Goal: Check status: Check status

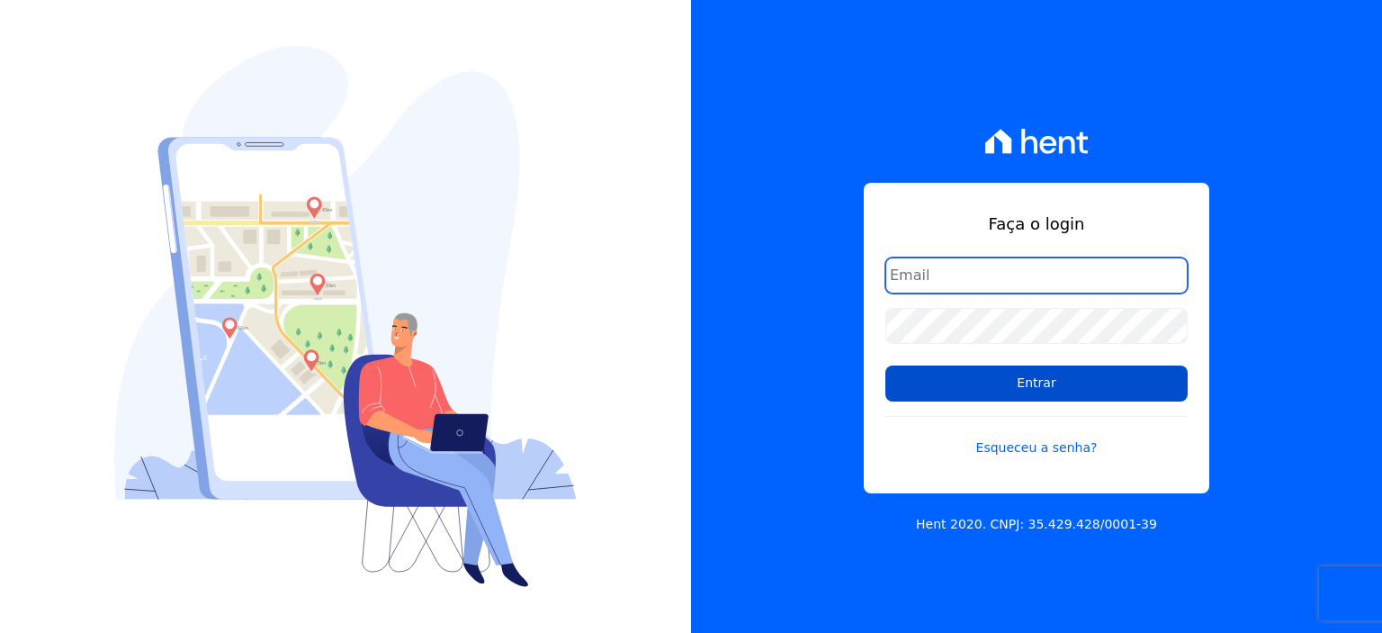
type input "rodrigo.villalva@grupozarin.com.br"
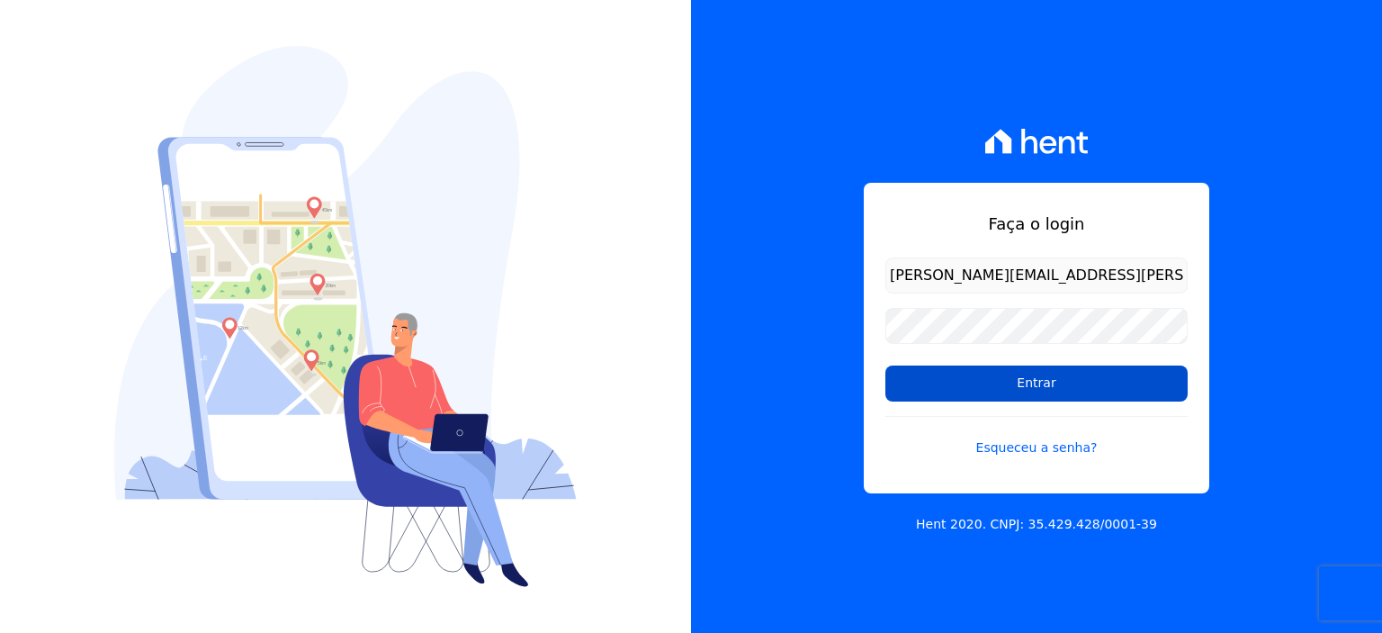
click at [1121, 374] on input "Entrar" at bounding box center [1037, 383] width 302 height 36
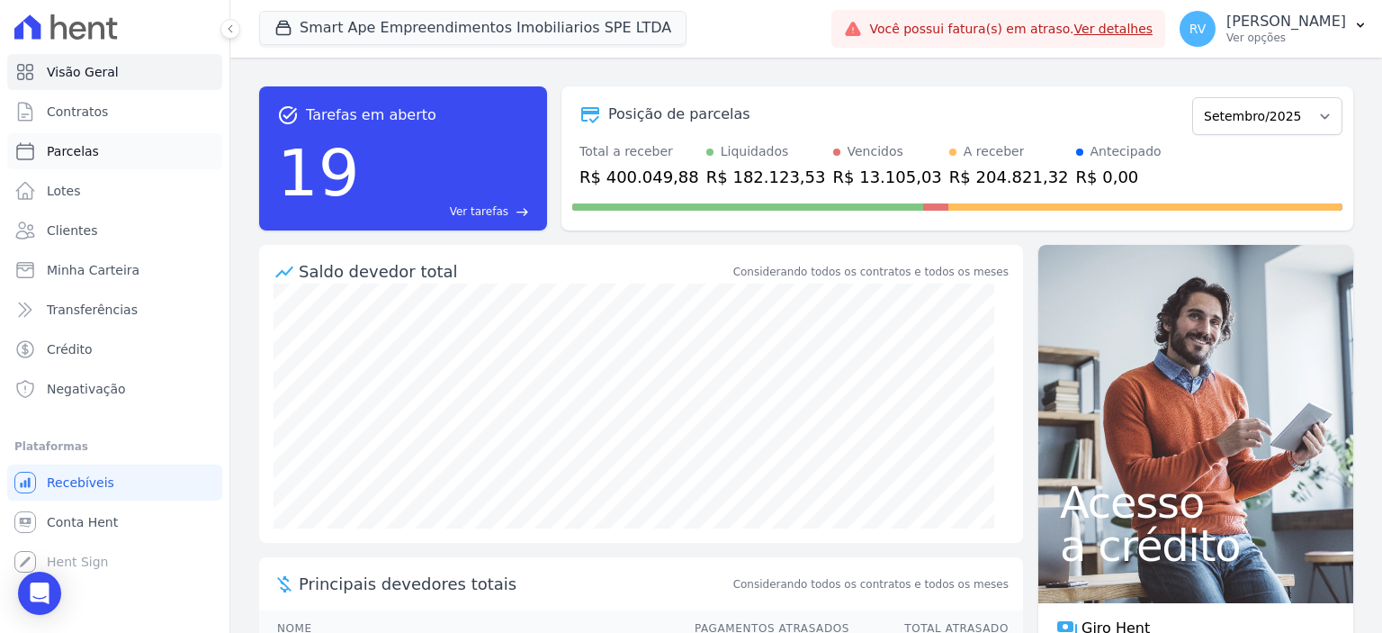
click at [98, 146] on link "Parcelas" at bounding box center [114, 151] width 215 height 36
select select
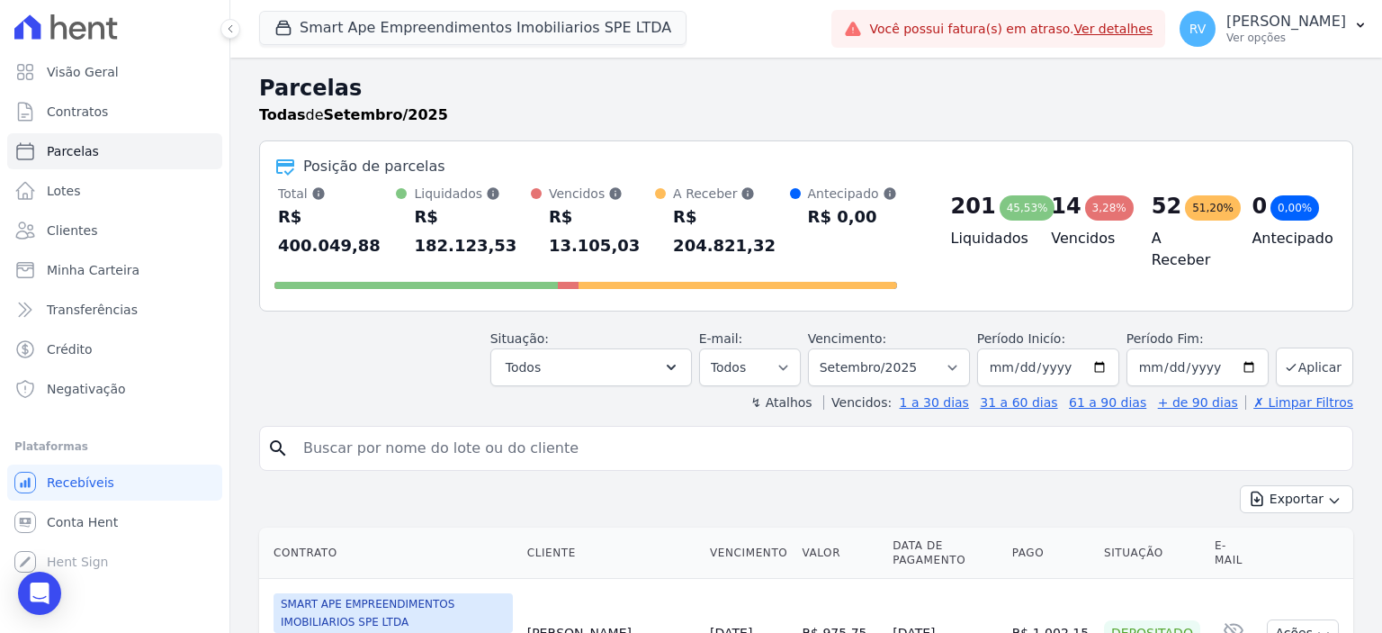
click at [520, 430] on input "search" at bounding box center [819, 448] width 1053 height 36
paste input "[PERSON_NAME]"
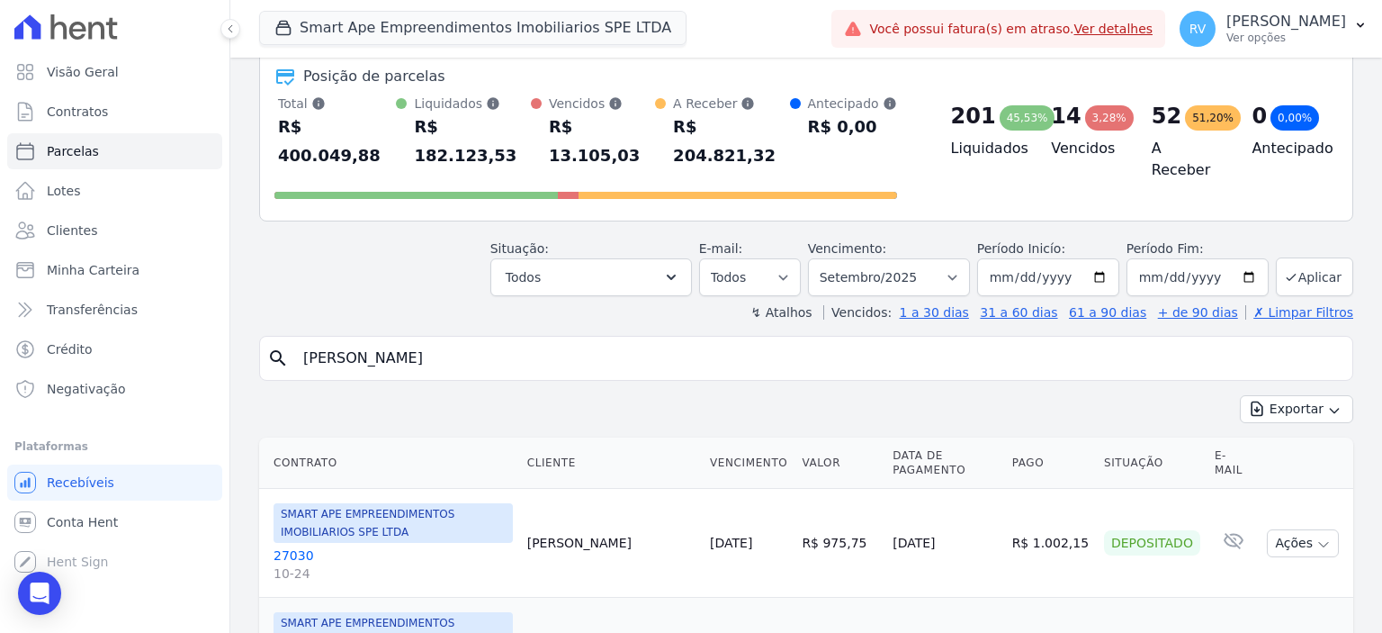
type input "[PERSON_NAME]"
select select
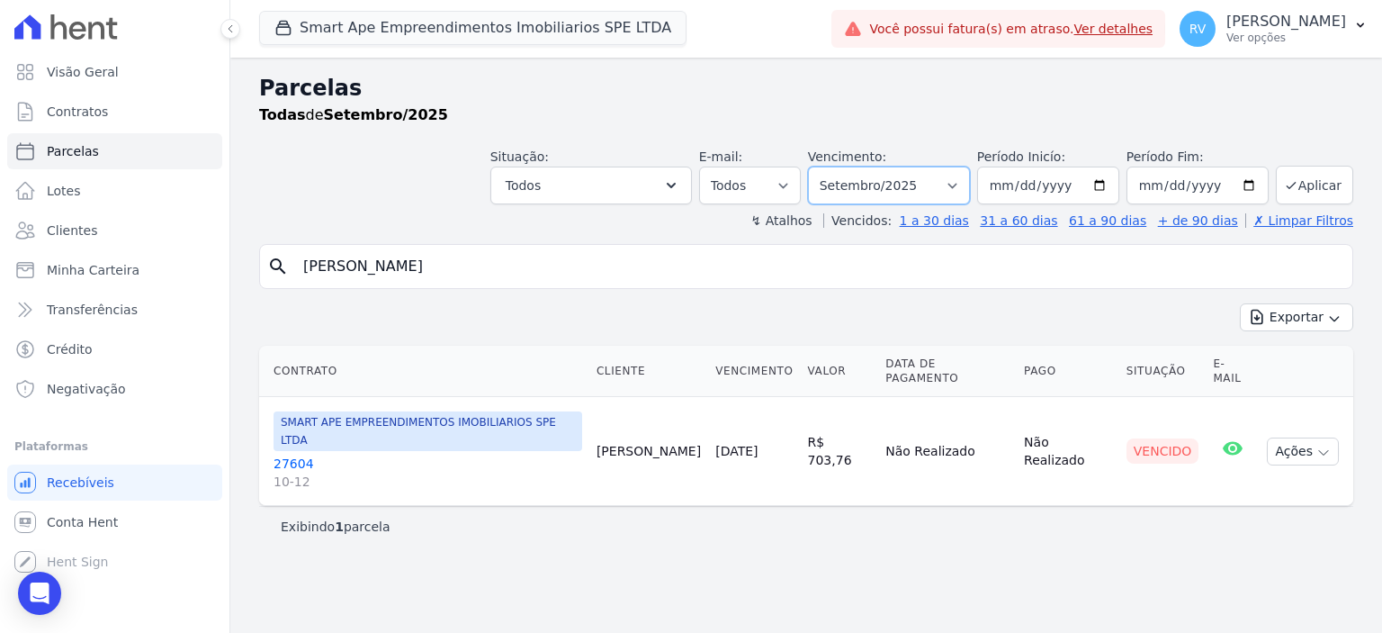
click at [899, 190] on select "Filtrar por período ──────── Todos os meses Março/2024 Abril/2024 Maio/2024 Jun…" at bounding box center [889, 186] width 162 height 38
select select "08/2025"
click at [836, 167] on select "Filtrar por período ──────── Todos os meses Março/2024 Abril/2024 Maio/2024 Jun…" at bounding box center [889, 186] width 162 height 38
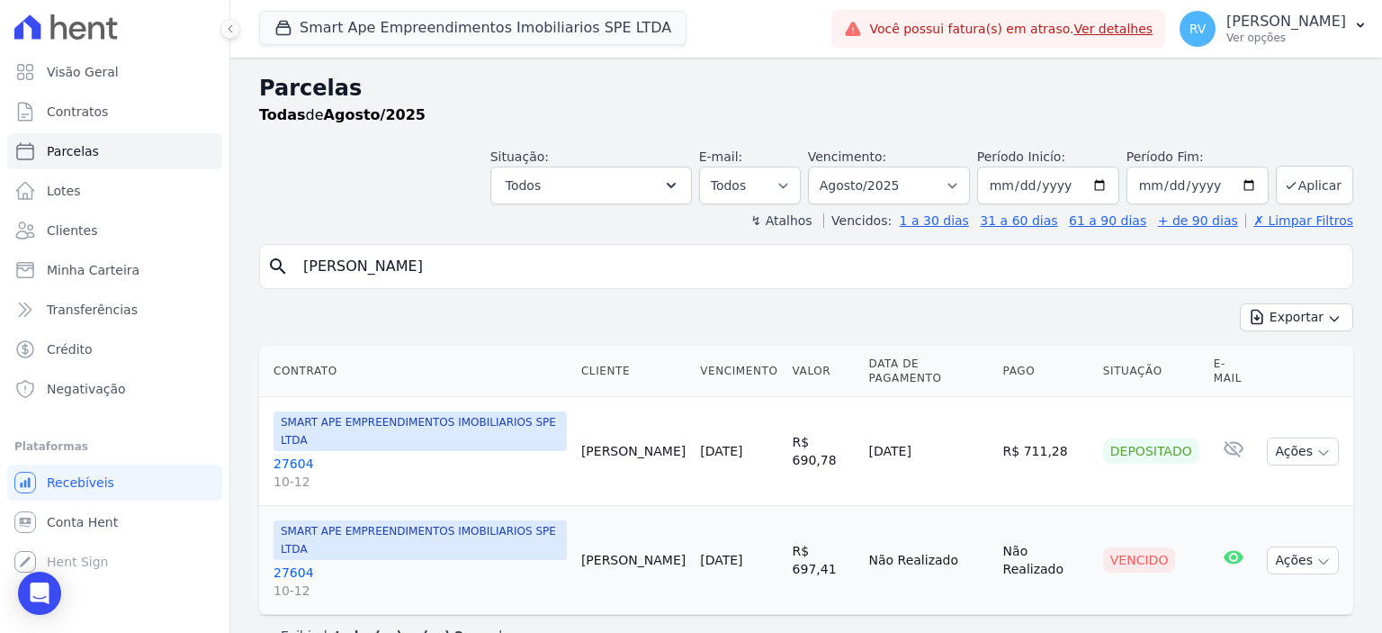
select select
click at [295, 563] on link "27604 10-12" at bounding box center [420, 581] width 293 height 36
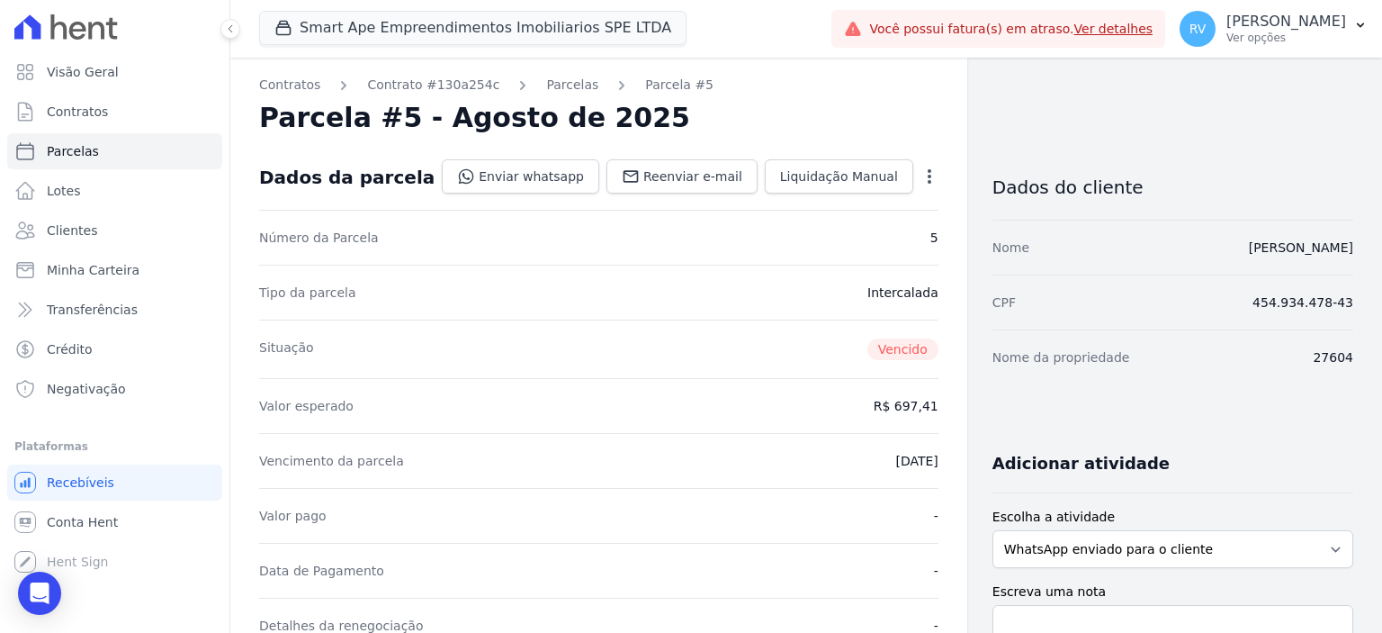
scroll to position [540, 0]
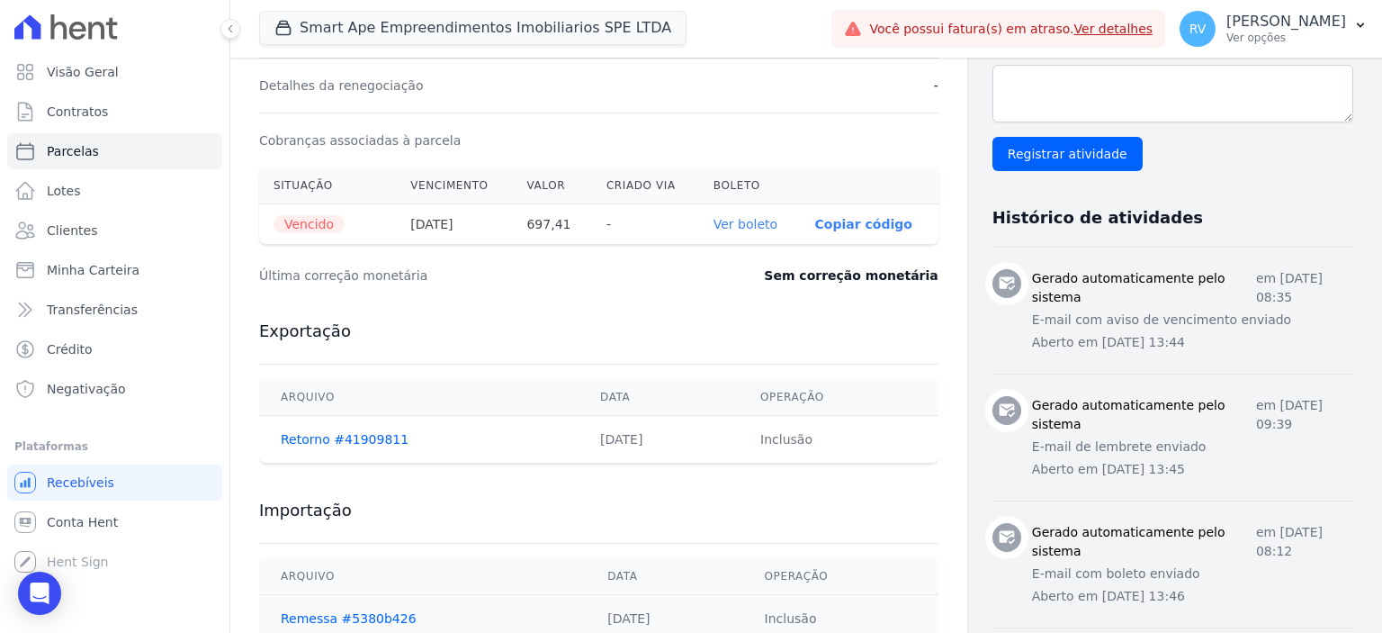
click at [756, 217] on link "Ver boleto" at bounding box center [746, 224] width 64 height 14
